Goal: Task Accomplishment & Management: Manage account settings

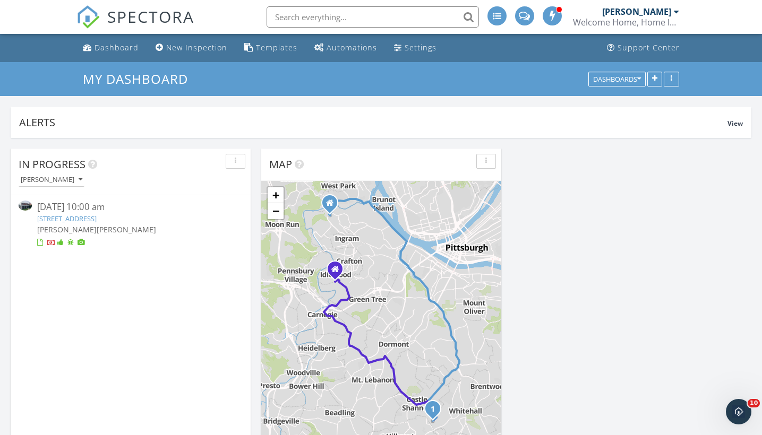
click at [22, 205] on img at bounding box center [25, 206] width 13 height 10
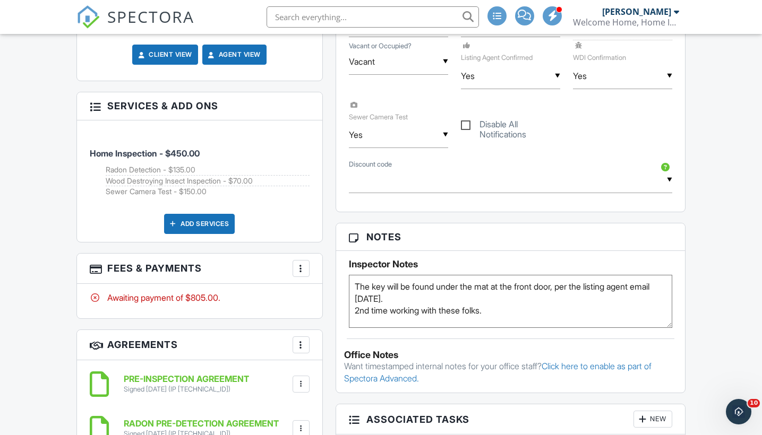
scroll to position [712, 0]
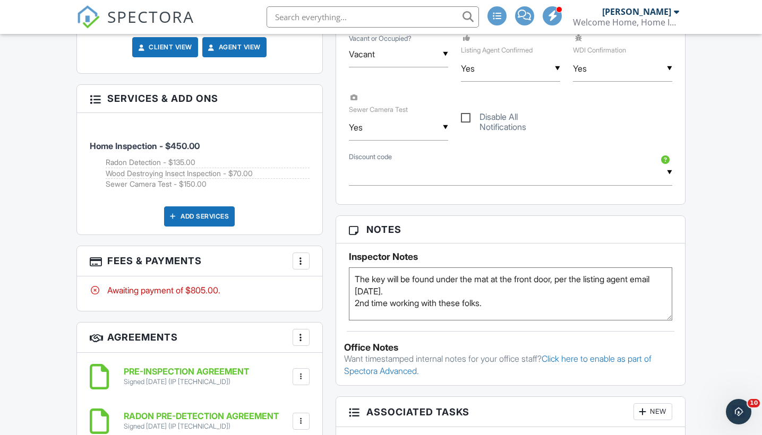
click at [302, 270] on div "More" at bounding box center [300, 261] width 17 height 17
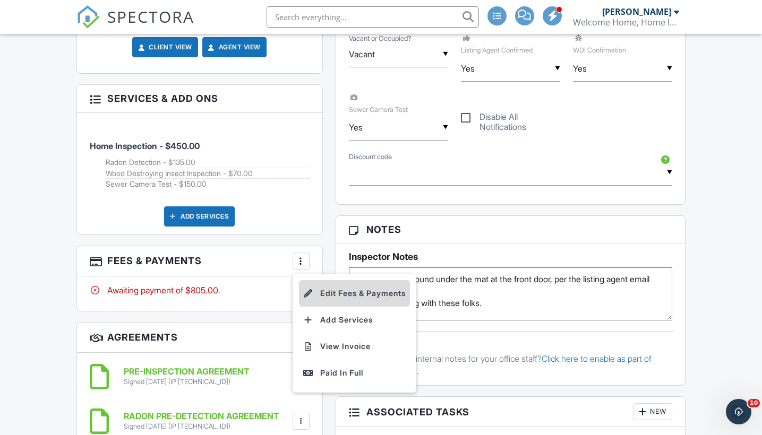
click at [361, 299] on li "Edit Fees & Payments" at bounding box center [354, 293] width 111 height 27
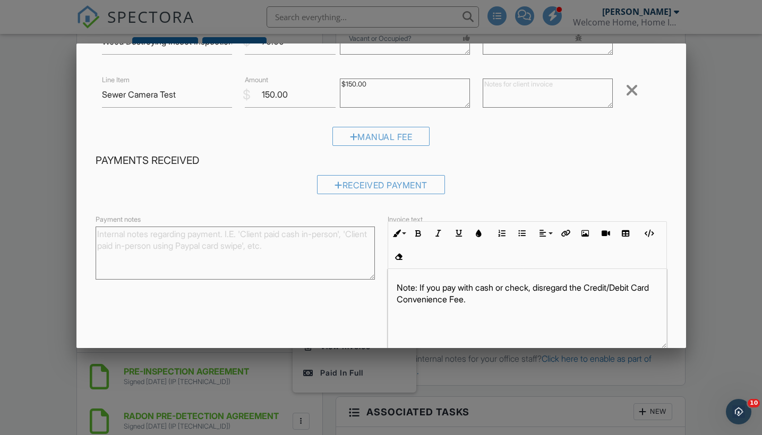
scroll to position [215, 0]
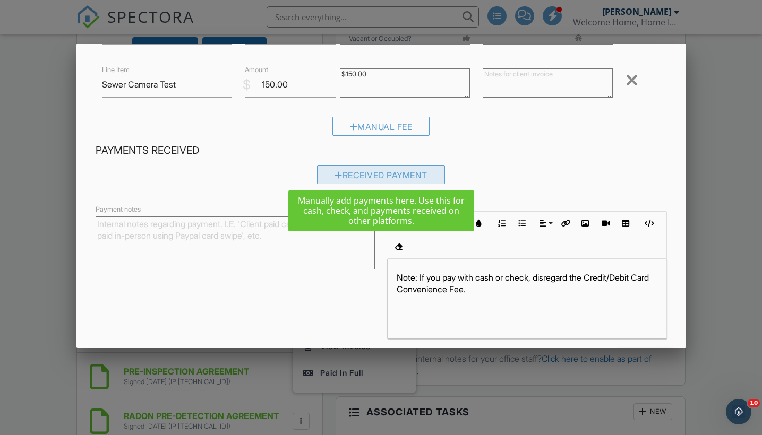
click at [371, 167] on div "Received Payment" at bounding box center [381, 174] width 128 height 19
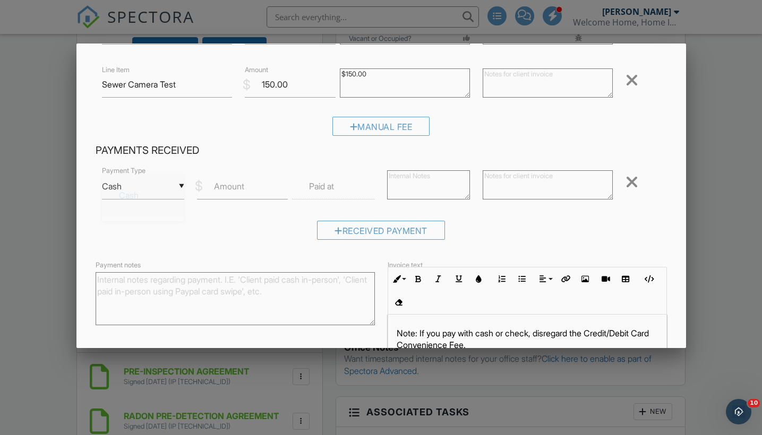
click at [160, 180] on div "▼ Cash Cash Check On-Site Card Other Cash Check On-Site Card Other" at bounding box center [143, 187] width 82 height 26
click at [142, 230] on span "Check" at bounding box center [142, 239] width 65 height 27
type input "Check"
click at [242, 187] on label "Amount" at bounding box center [229, 186] width 30 height 12
click at [242, 187] on input "Amount" at bounding box center [242, 187] width 91 height 26
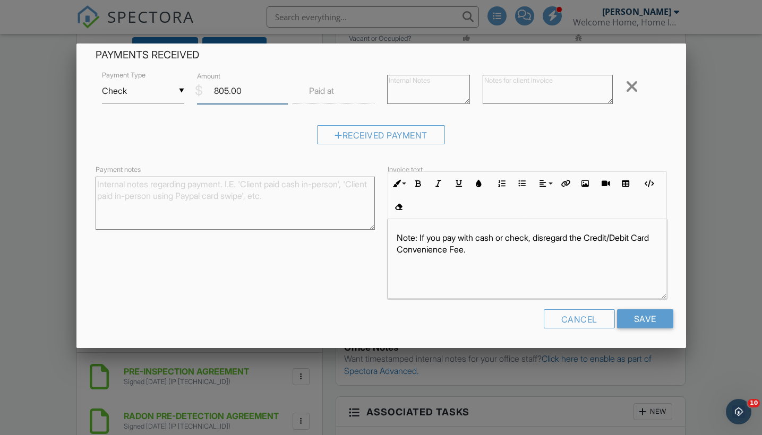
scroll to position [310, 0]
type input "805.00"
click at [634, 317] on input "Save" at bounding box center [645, 319] width 56 height 19
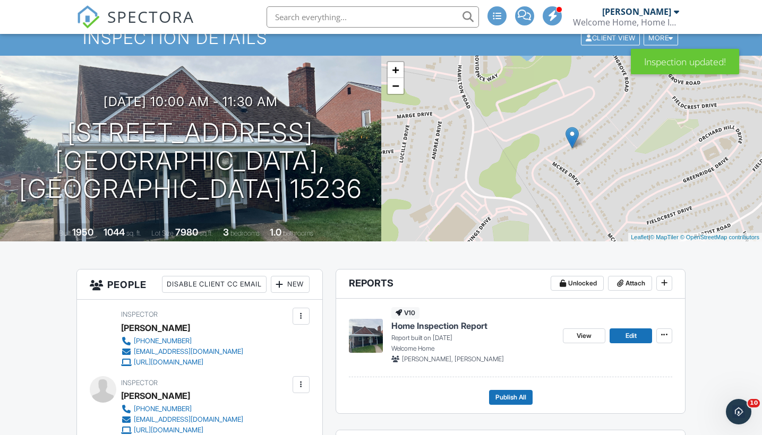
scroll to position [179, 0]
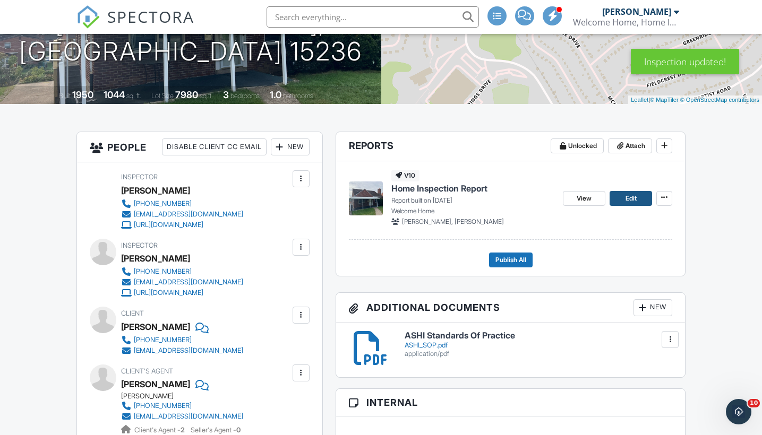
click at [628, 199] on span "Edit" at bounding box center [630, 198] width 11 height 11
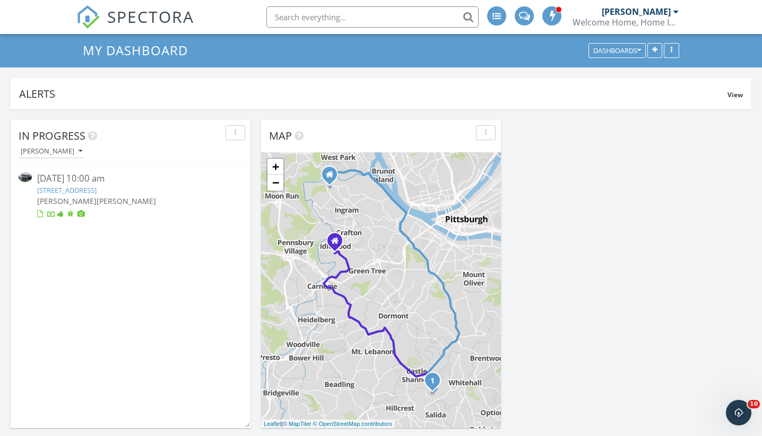
click at [28, 177] on img at bounding box center [25, 177] width 13 height 10
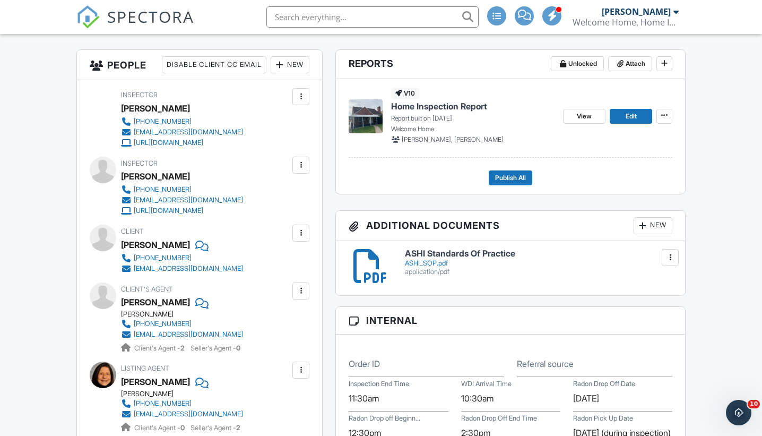
scroll to position [262, 0]
drag, startPoint x: 186, startPoint y: 256, endPoint x: 123, endPoint y: 255, distance: 63.2
click at [123, 252] on div "[PERSON_NAME]" at bounding box center [155, 244] width 69 height 16
copy div "[PERSON_NAME]"
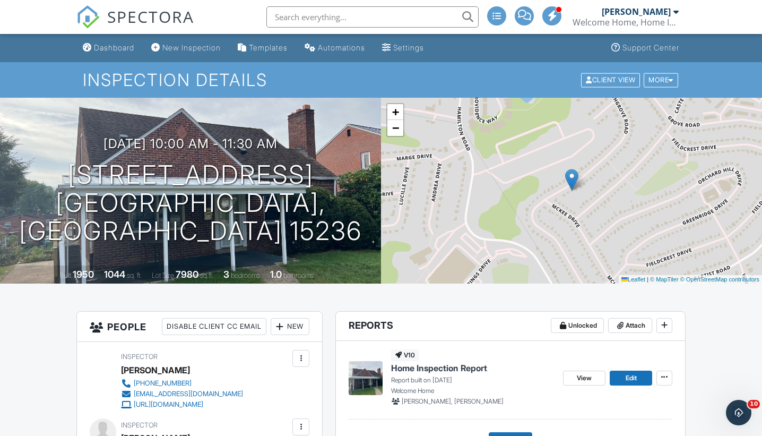
scroll to position [0, 0]
